Goal: Task Accomplishment & Management: Complete application form

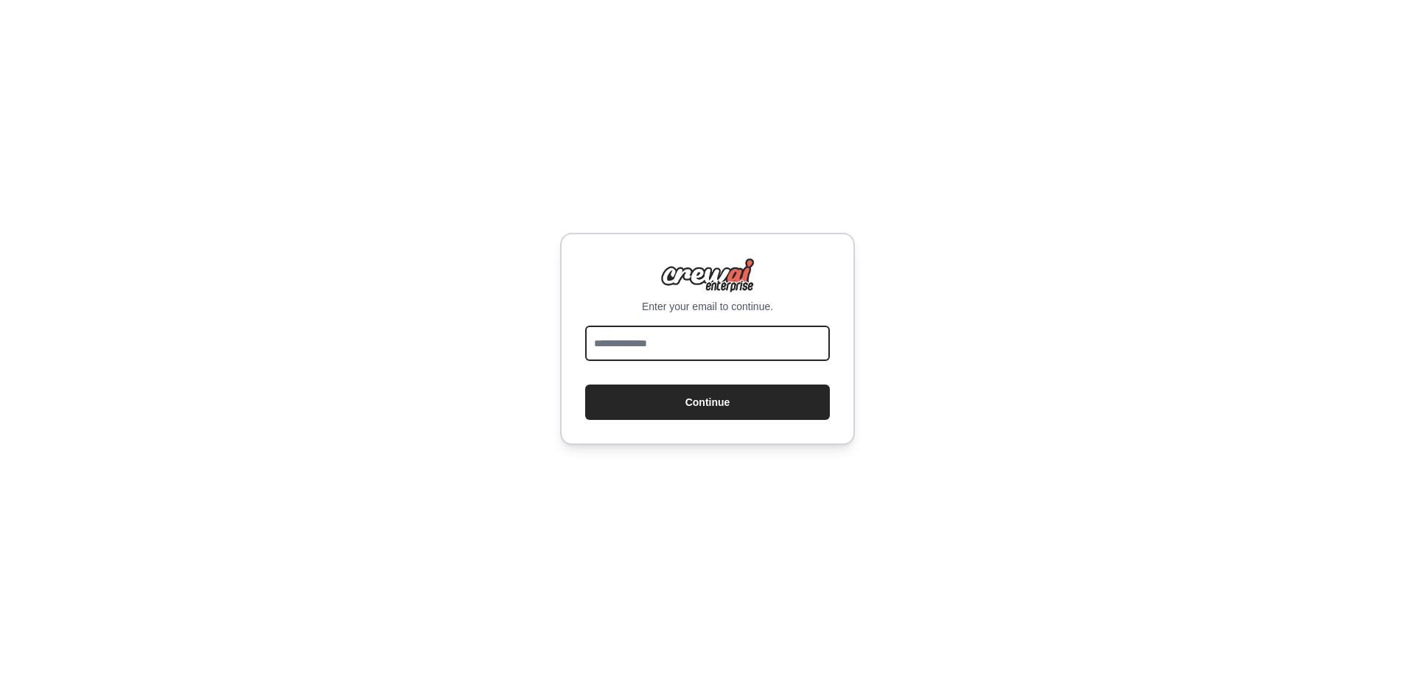
click at [685, 345] on input "email" at bounding box center [707, 343] width 245 height 35
type input "**********"
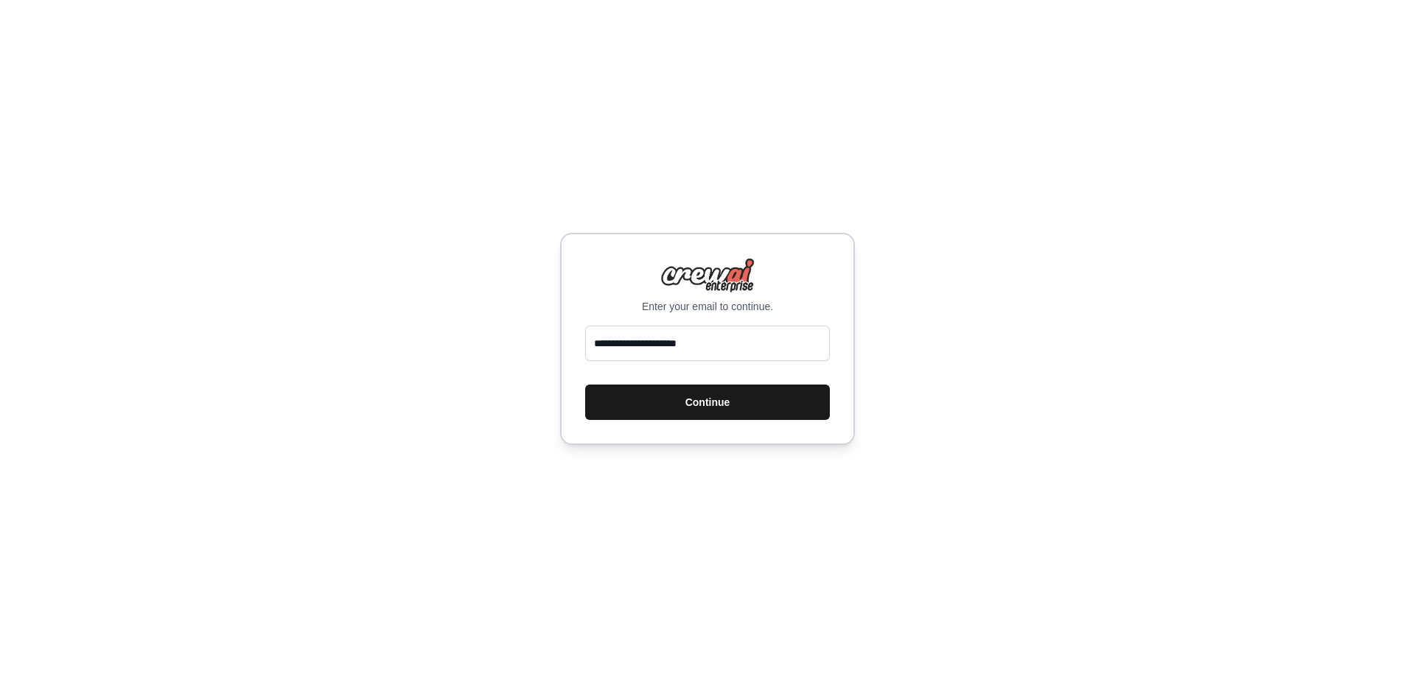
click at [698, 410] on button "Continue" at bounding box center [707, 402] width 245 height 35
